Goal: Task Accomplishment & Management: Use online tool/utility

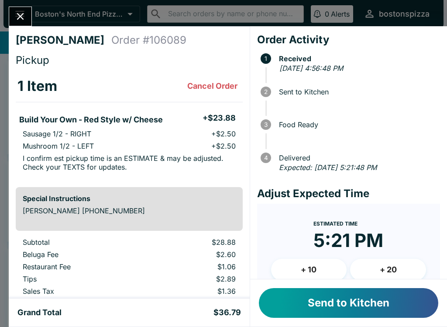
click at [316, 261] on button "+ 10" at bounding box center [309, 270] width 76 height 22
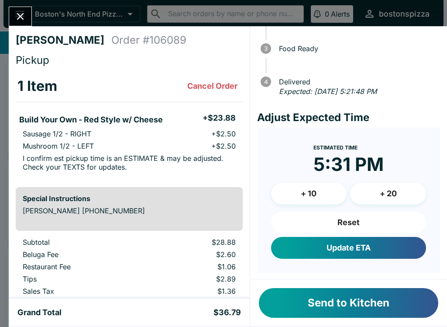
scroll to position [76, 0]
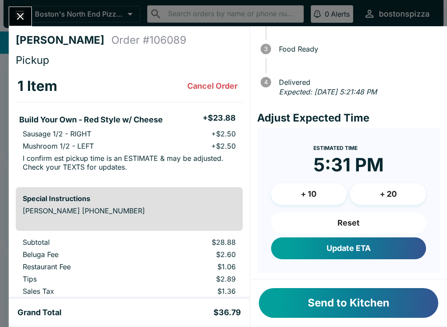
click at [356, 246] on button "Update ETA" at bounding box center [348, 248] width 155 height 22
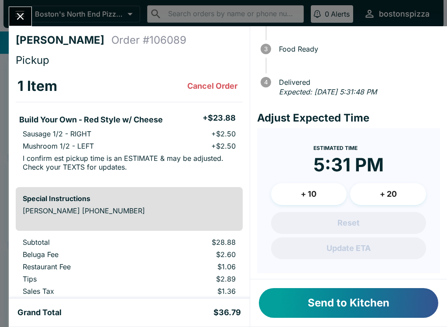
click at [20, 10] on button "Close" at bounding box center [20, 16] width 22 height 19
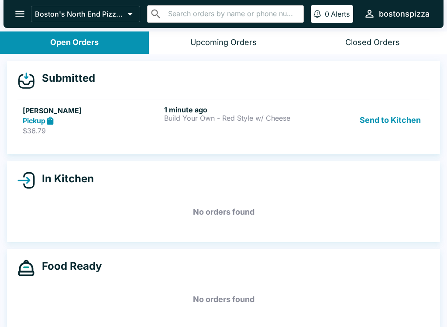
click at [51, 118] on icon at bounding box center [50, 120] width 7 height 8
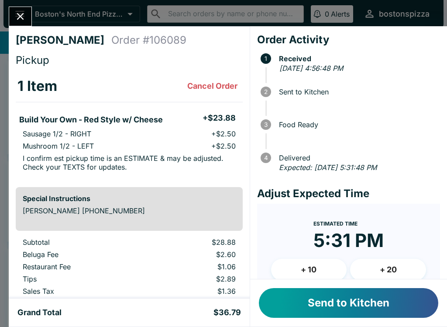
click at [370, 296] on button "Send to Kitchen" at bounding box center [349, 303] width 180 height 30
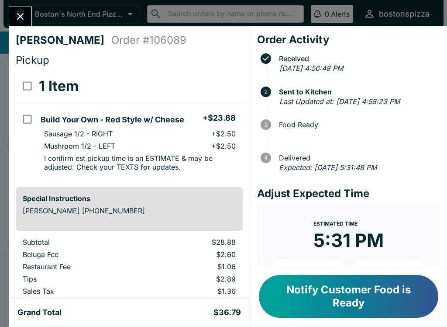
click at [19, 7] on button "Close" at bounding box center [20, 16] width 22 height 19
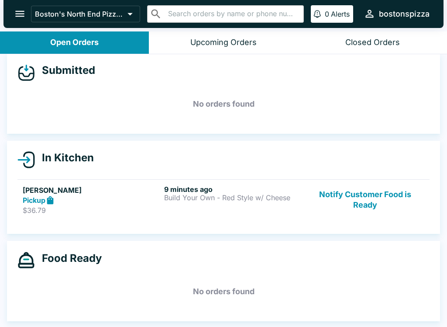
scroll to position [8, 0]
click at [372, 43] on div "Closed Orders" at bounding box center [373, 43] width 55 height 10
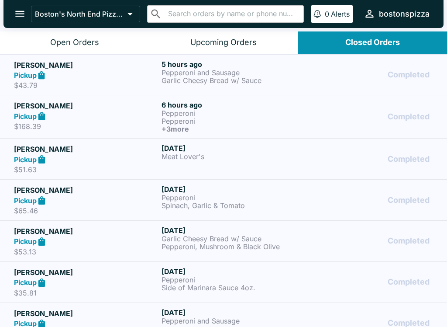
click at [75, 40] on div "Open Orders" at bounding box center [74, 43] width 49 height 10
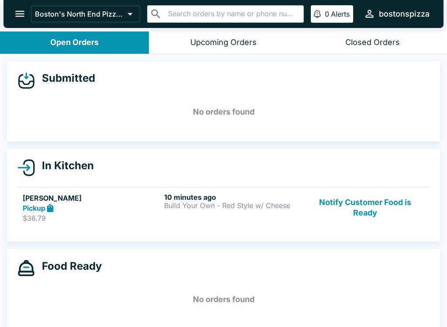
click at [319, 227] on link "[PERSON_NAME] Pickup $36.79 10 minutes ago Build Your Own - Red Style w/ Cheese…" at bounding box center [223, 207] width 413 height 41
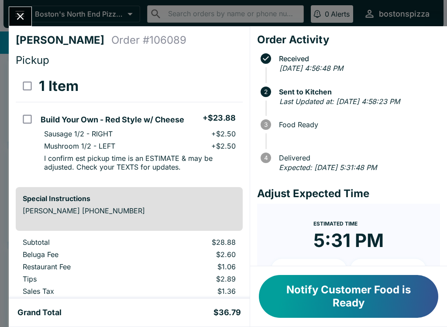
click at [16, 9] on button "Close" at bounding box center [20, 16] width 22 height 19
